Goal: Use online tool/utility: Utilize a website feature to perform a specific function

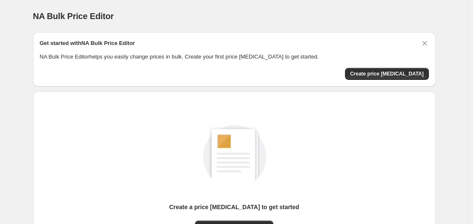
scroll to position [94, 0]
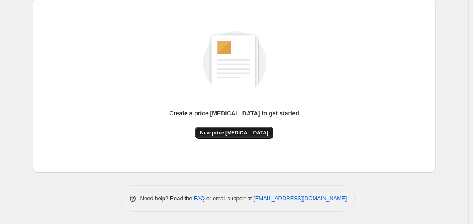
click at [229, 129] on button "New price change job" at bounding box center [234, 133] width 78 height 12
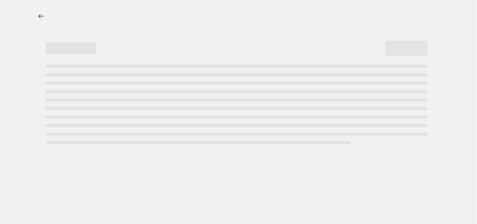
select select "percentage"
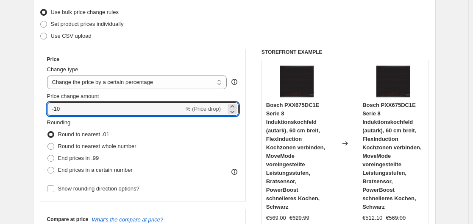
scroll to position [67, 0]
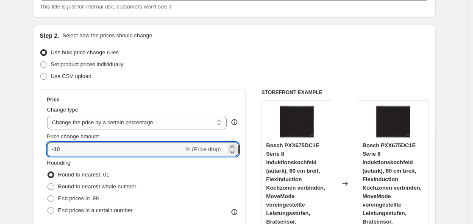
drag, startPoint x: 55, startPoint y: 4, endPoint x: 77, endPoint y: 103, distance: 100.6
click at [77, 103] on div "Price Change type Change the price to a certain amount Change the price by a ce…" at bounding box center [143, 165] width 192 height 139
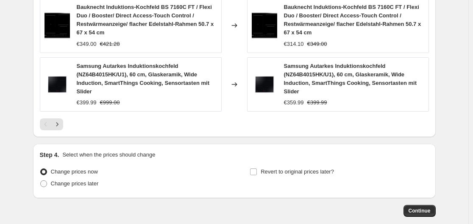
scroll to position [747, 0]
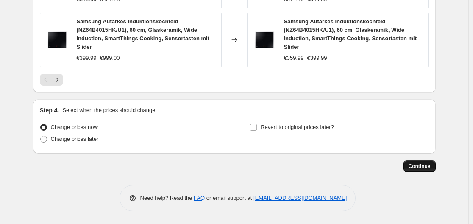
type input "-30"
click at [419, 169] on button "Continue" at bounding box center [419, 166] width 32 height 12
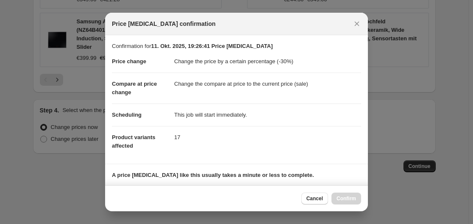
scroll to position [133, 0]
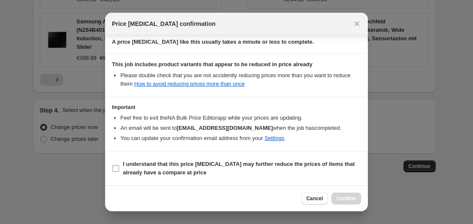
drag, startPoint x: 119, startPoint y: 166, endPoint x: 132, endPoint y: 167, distance: 12.7
click at [120, 170] on label "I understand that this price change job may further reduce the prices of items …" at bounding box center [236, 168] width 249 height 20
click at [119, 170] on input "I understand that this price change job may further reduce the prices of items …" at bounding box center [115, 168] width 7 height 7
checkbox input "true"
click at [350, 196] on span "Confirm" at bounding box center [345, 198] width 19 height 7
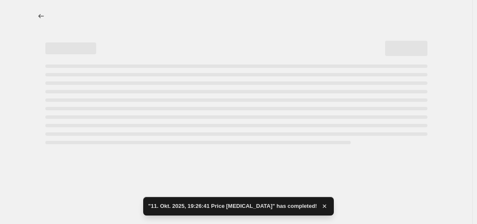
select select "percentage"
